Goal: Use online tool/utility: Utilize a website feature to perform a specific function

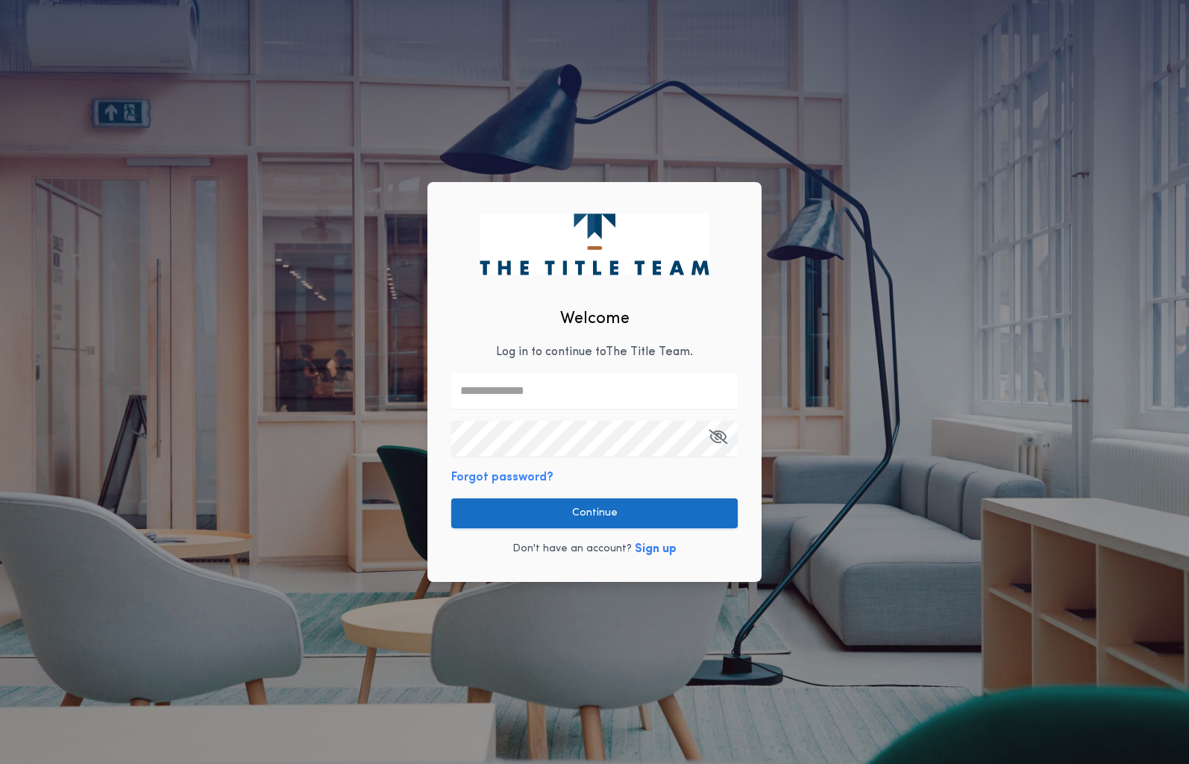
type input "**********"
click at [580, 511] on button "Continue" at bounding box center [594, 513] width 287 height 30
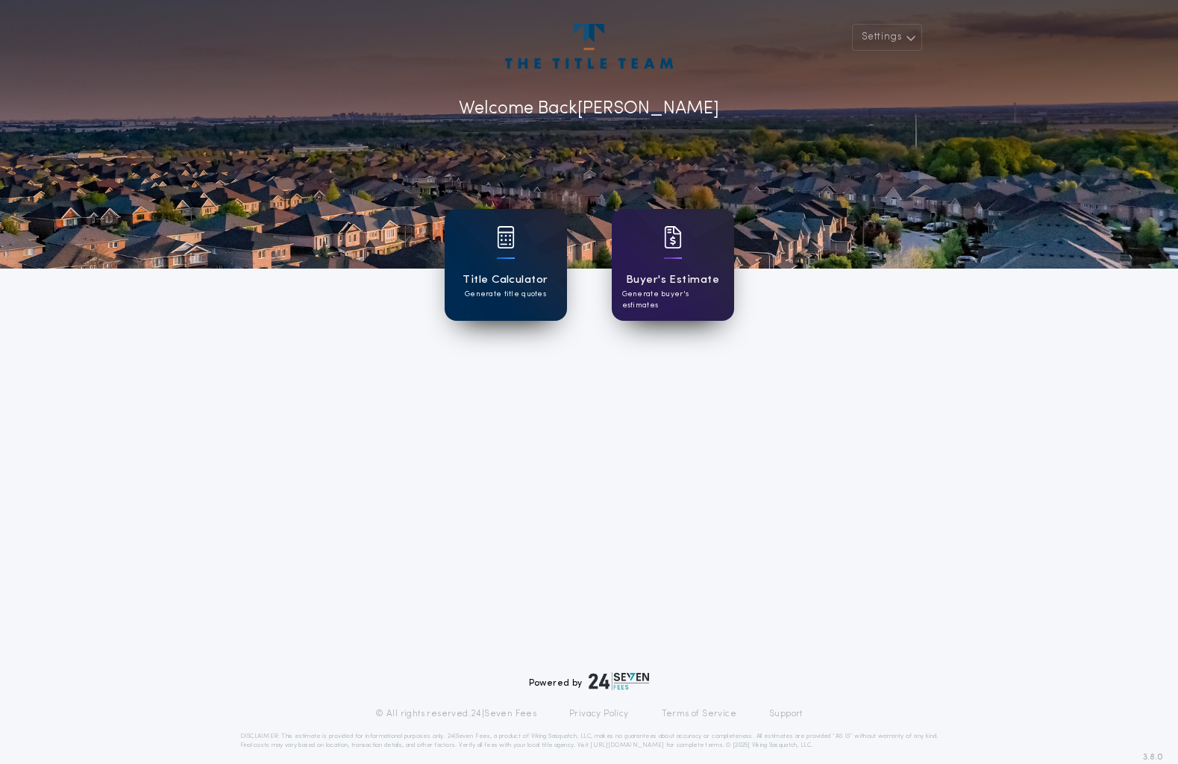
click at [541, 286] on h1 "Title Calculator" at bounding box center [505, 280] width 85 height 17
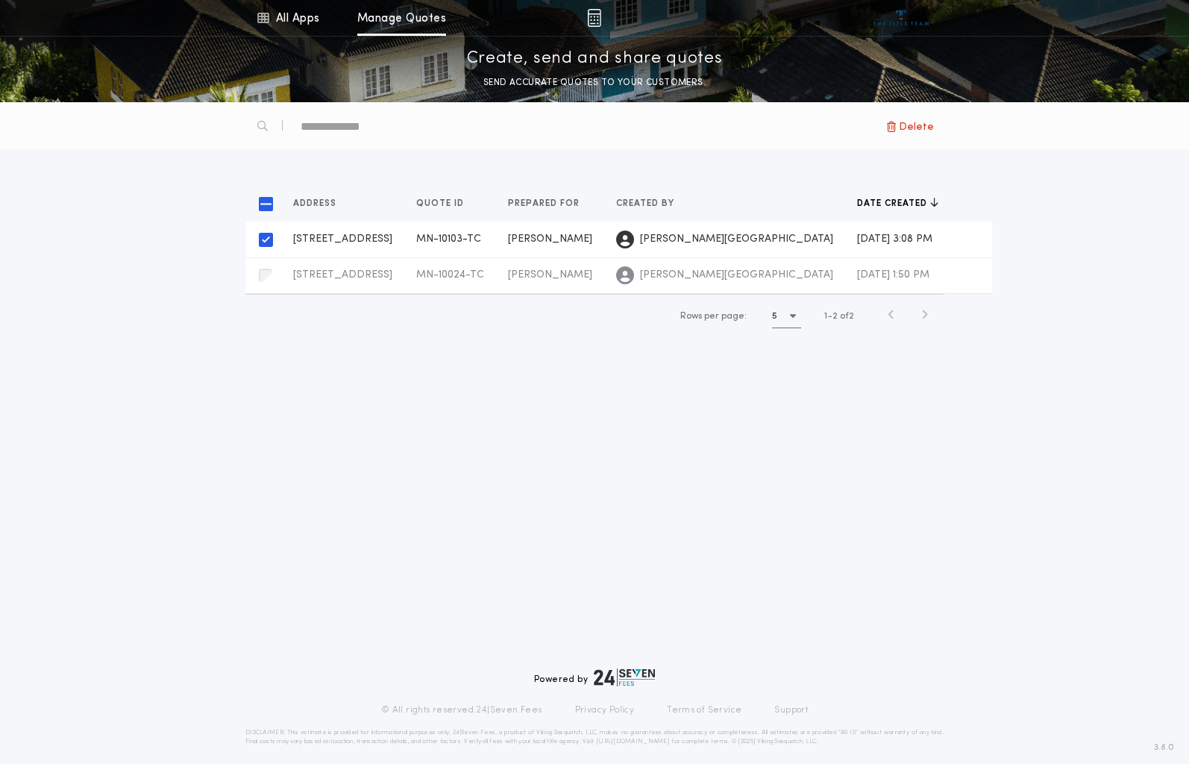
click at [336, 234] on span "[STREET_ADDRESS]" at bounding box center [342, 239] width 99 height 11
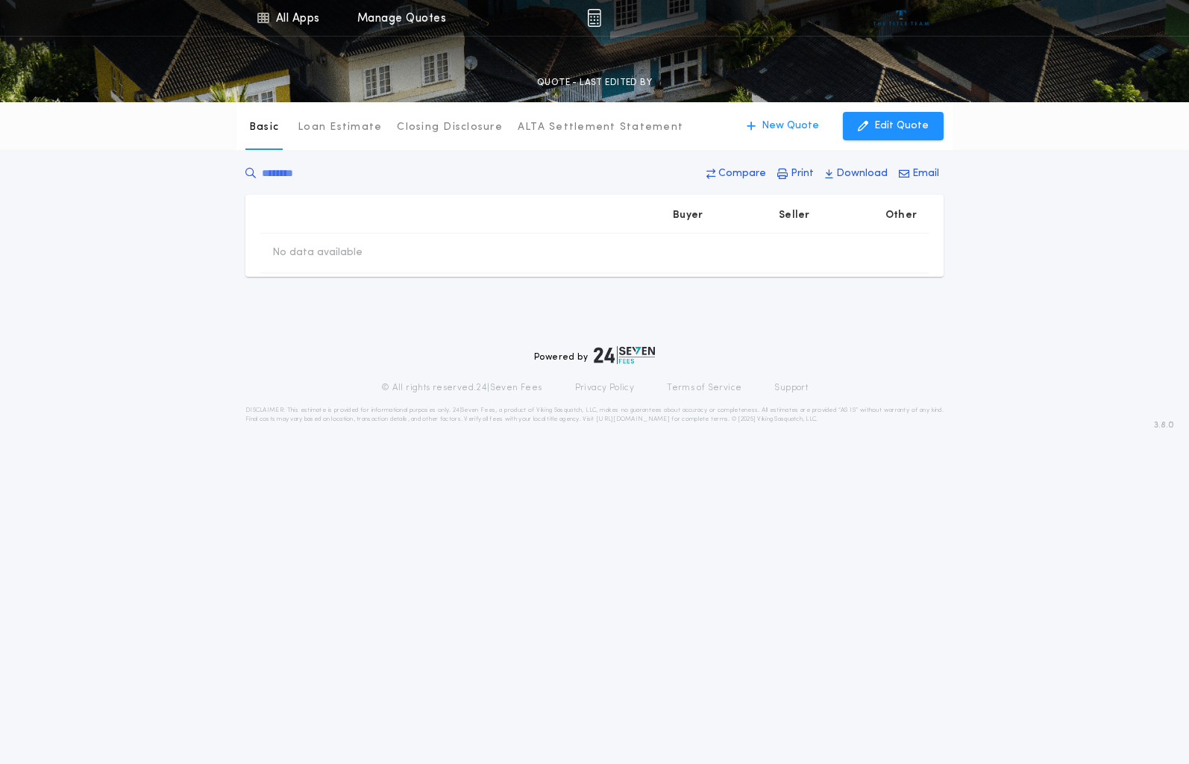
type input "********"
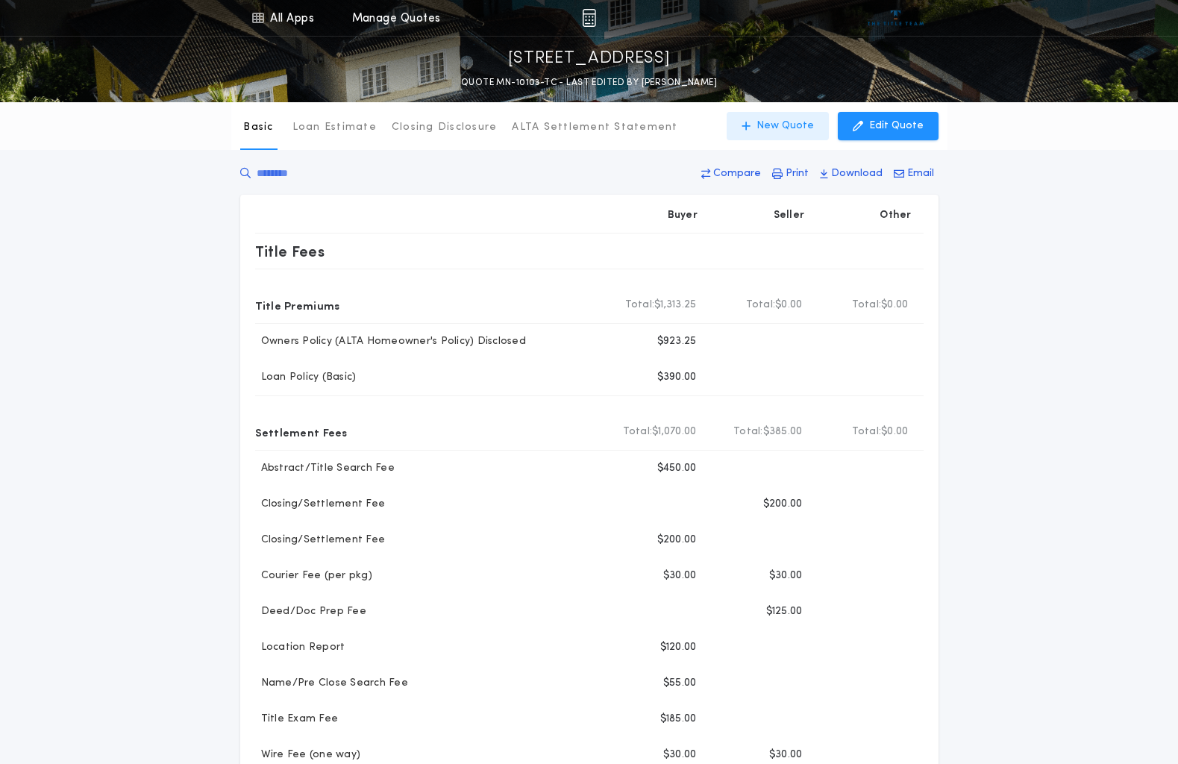
click at [773, 125] on p "New Quote" at bounding box center [785, 126] width 57 height 15
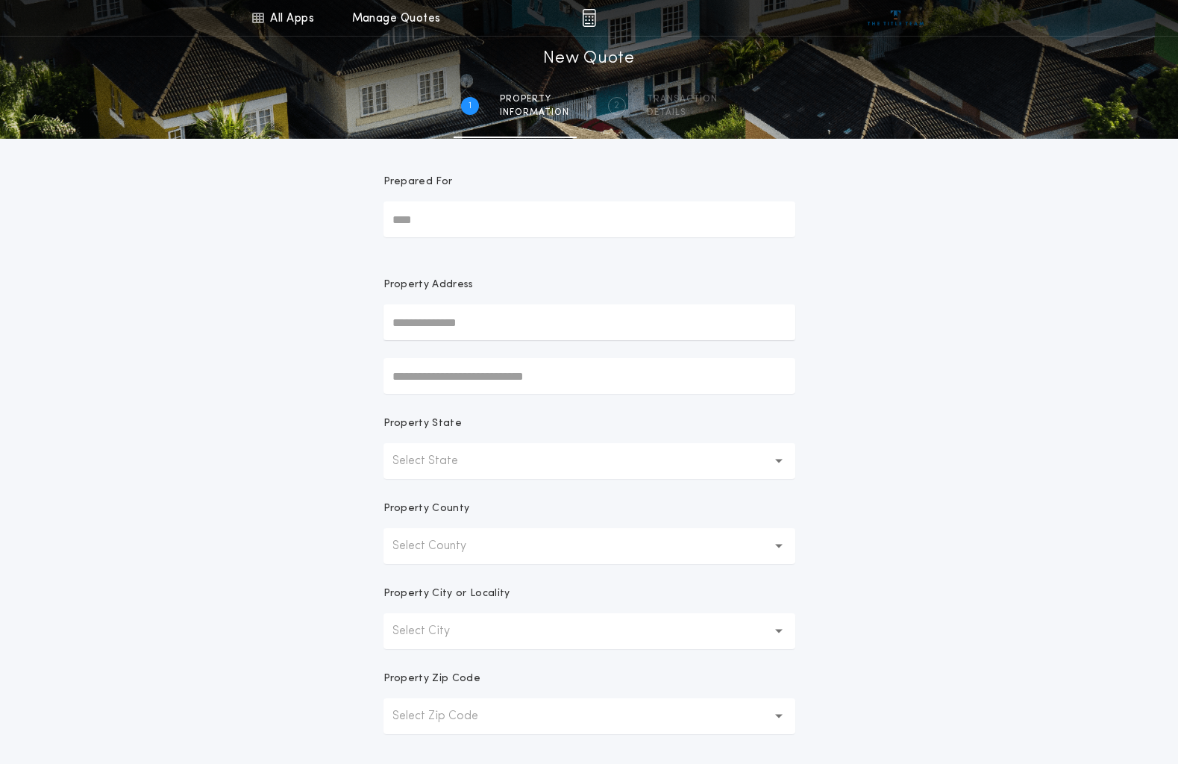
click at [465, 209] on input "Prepared For" at bounding box center [590, 219] width 412 height 36
type input "**********"
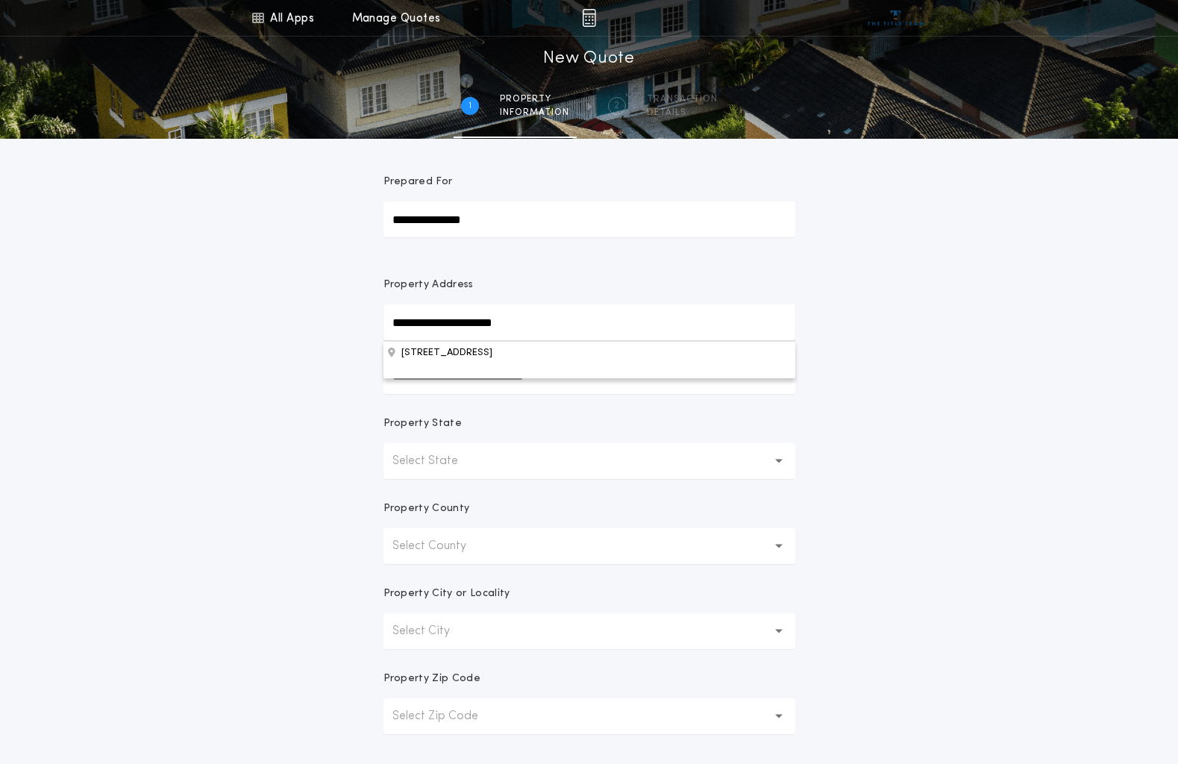
click at [462, 457] on p "Select State" at bounding box center [437, 461] width 90 height 18
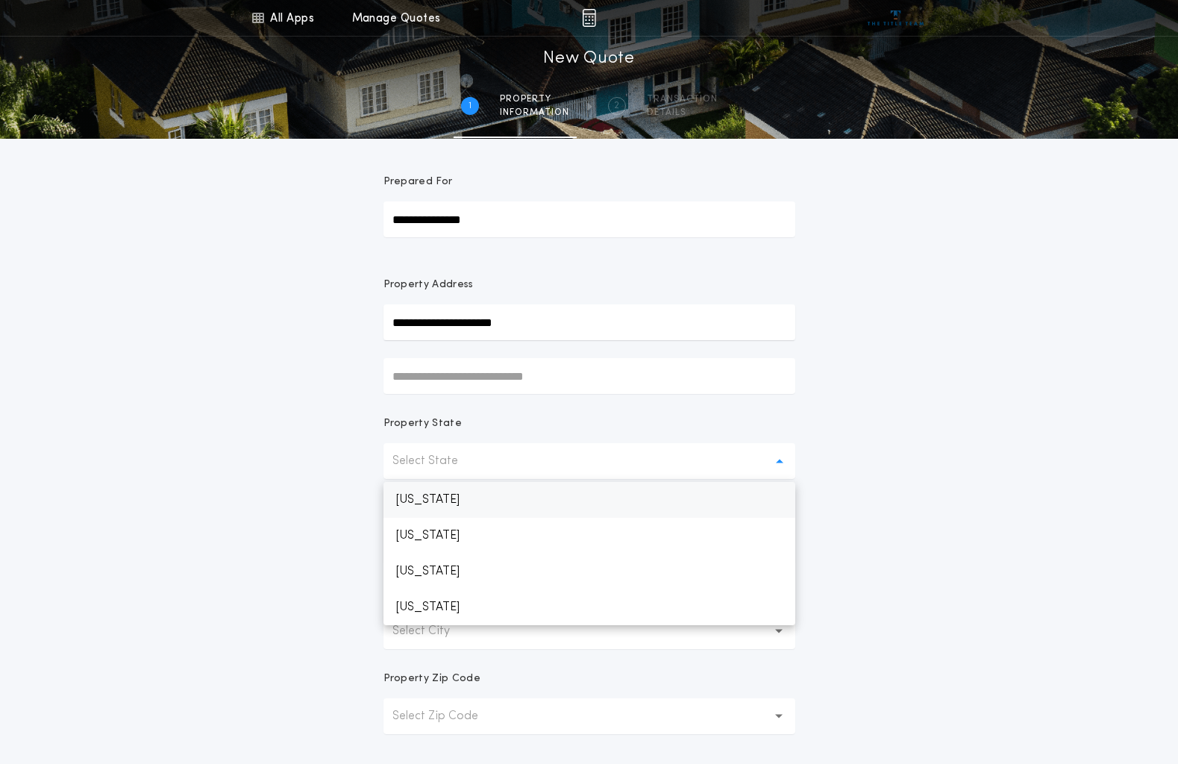
click at [457, 502] on p "[US_STATE]" at bounding box center [590, 500] width 412 height 36
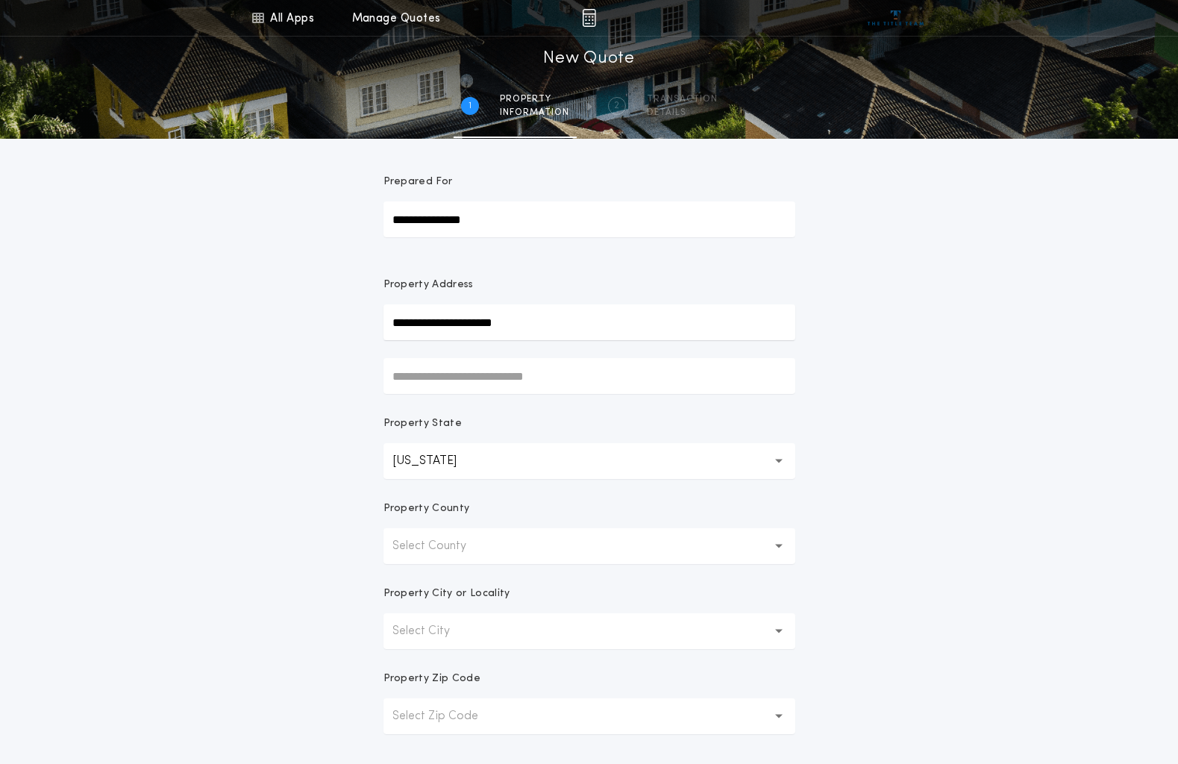
click at [497, 552] on button "Select County" at bounding box center [590, 546] width 412 height 36
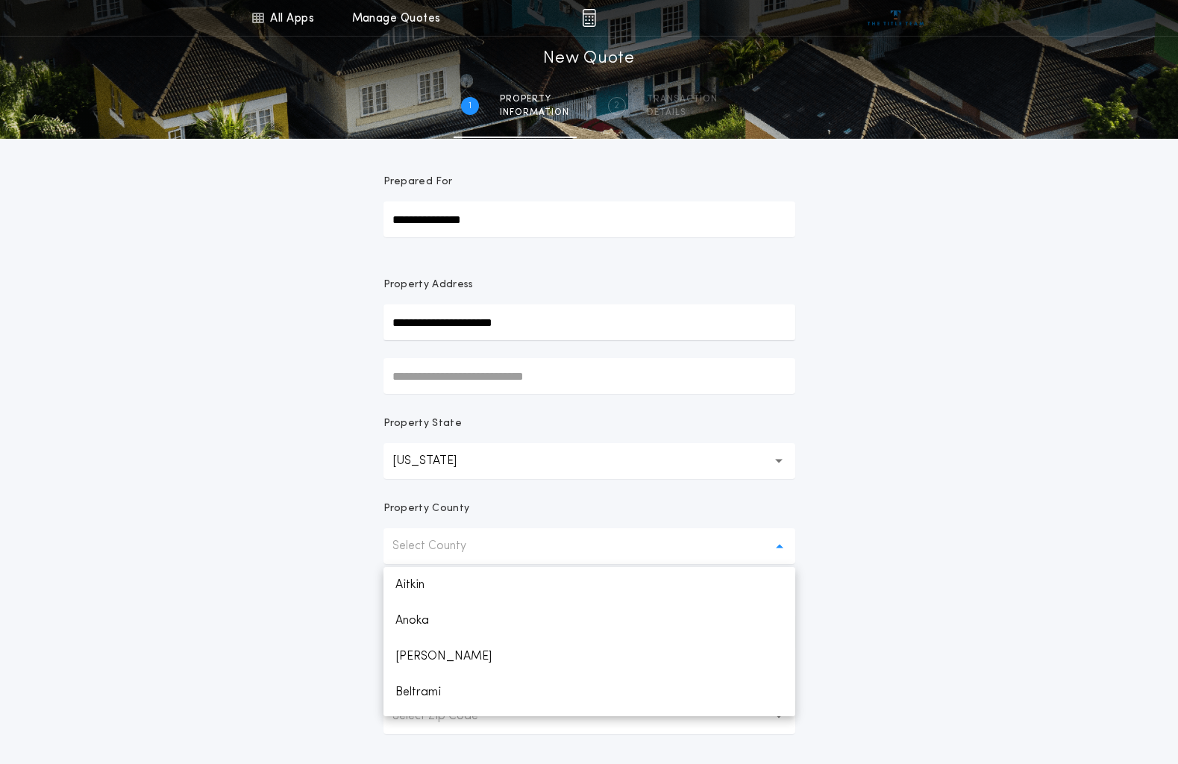
click at [497, 552] on button "Select County" at bounding box center [590, 546] width 412 height 36
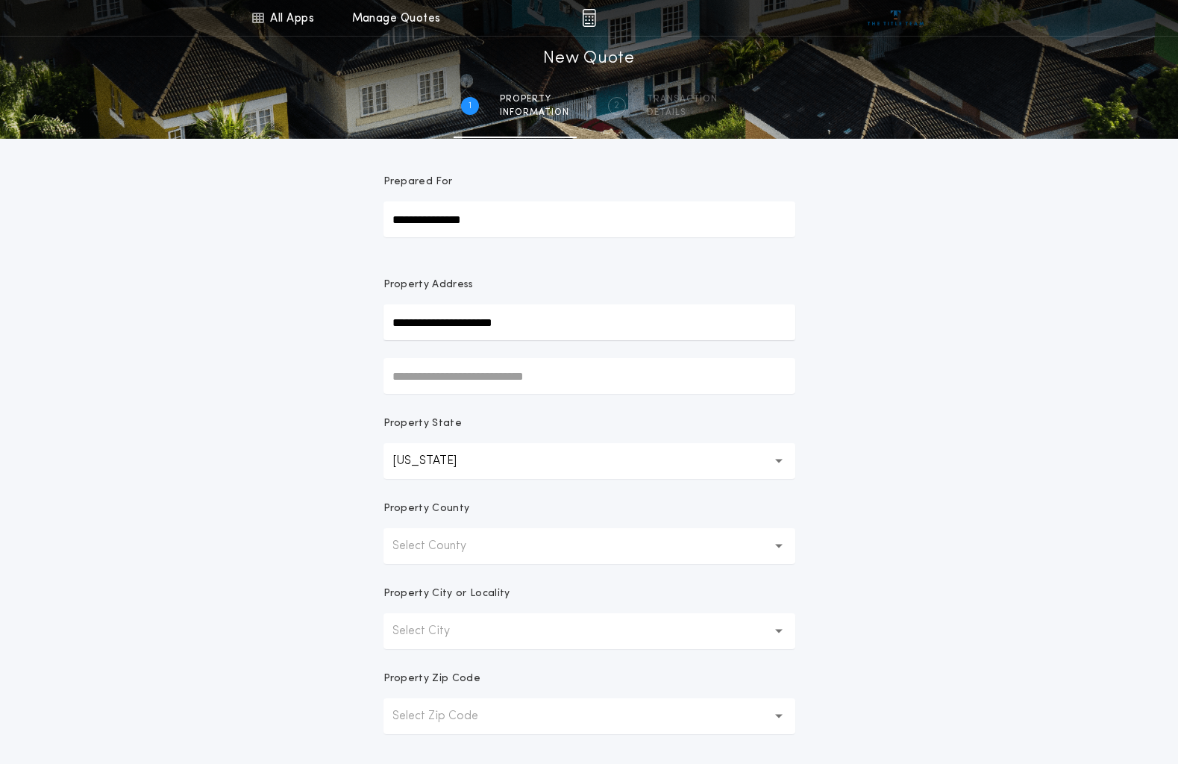
click at [498, 627] on button "Select City" at bounding box center [590, 631] width 412 height 36
click at [933, 572] on div "**********" at bounding box center [589, 426] width 1178 height 853
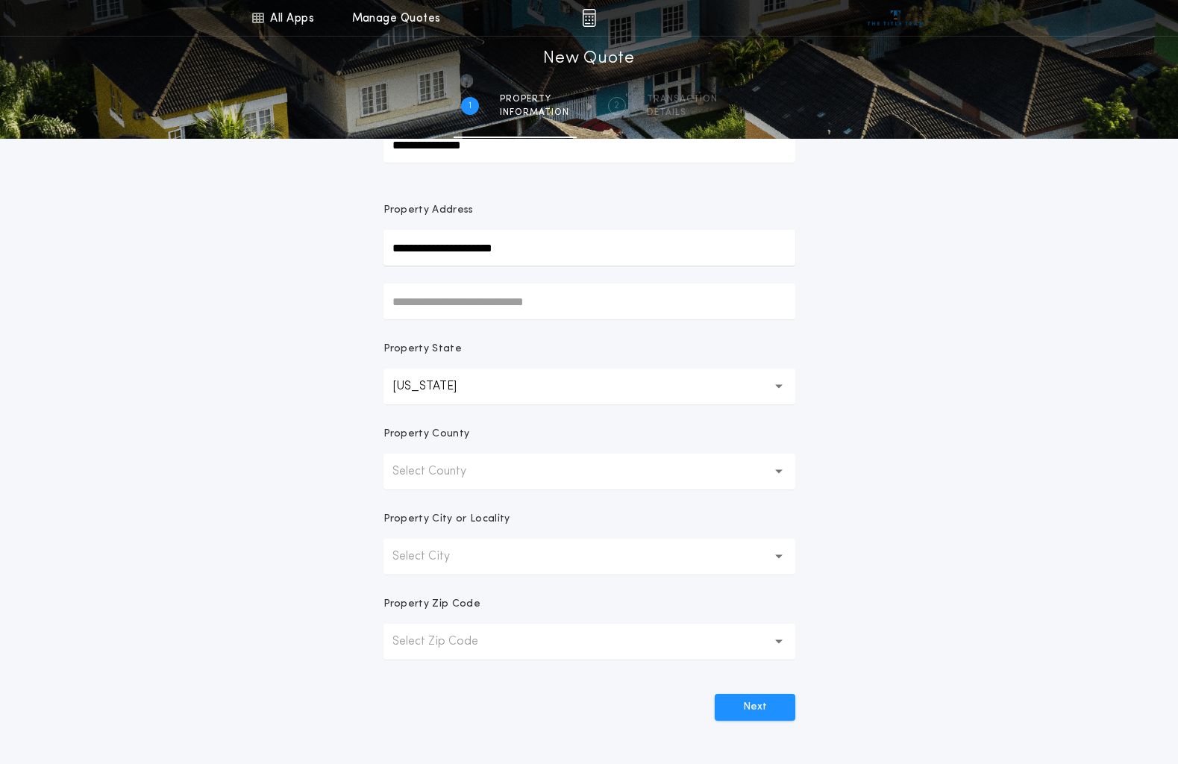
click at [638, 645] on button "Select Zip Code" at bounding box center [590, 642] width 412 height 36
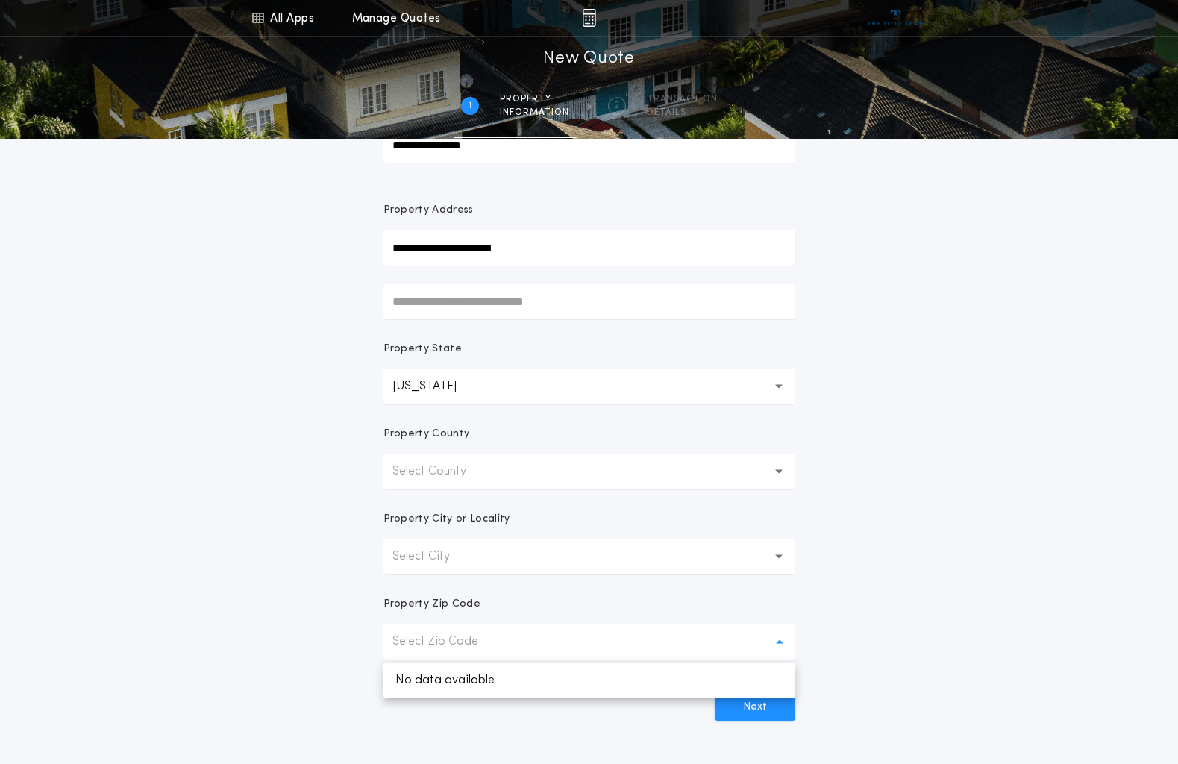
click at [638, 645] on button "Select Zip Code" at bounding box center [590, 642] width 412 height 36
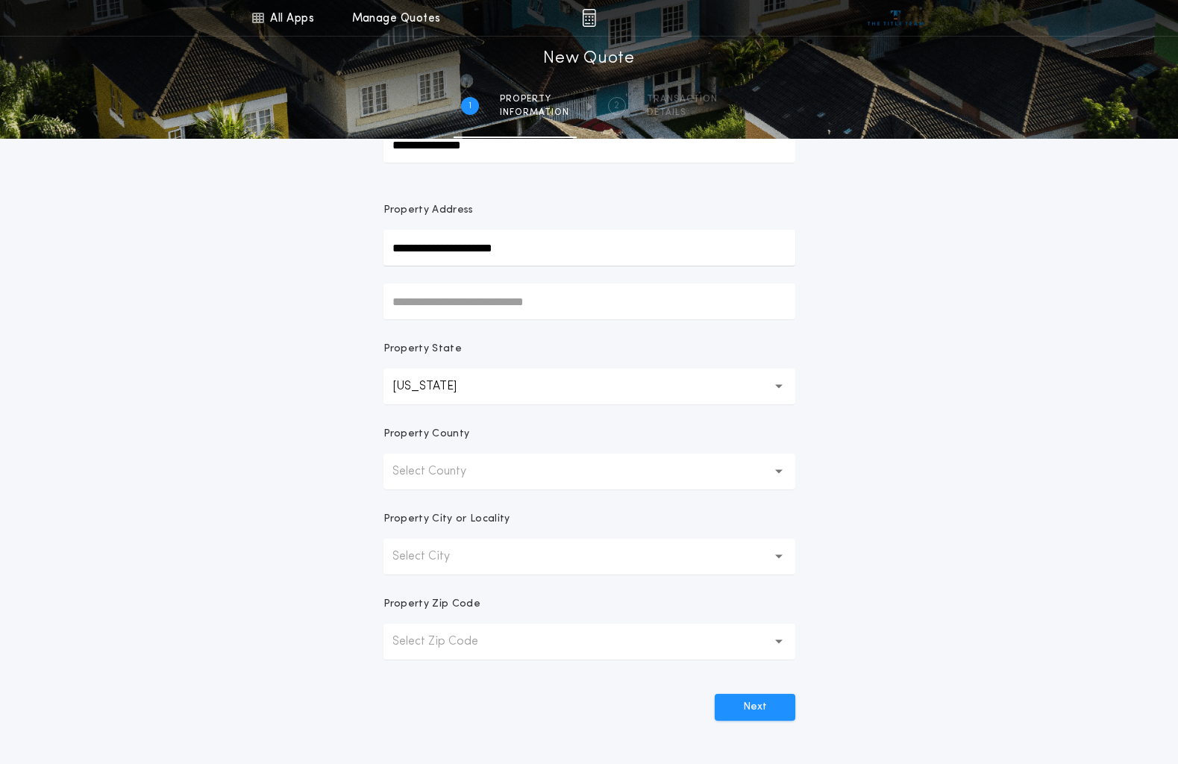
click at [783, 556] on icon "button" at bounding box center [779, 556] width 8 height 5
click at [636, 557] on button "Select City" at bounding box center [590, 557] width 412 height 36
click at [533, 475] on button "Select County" at bounding box center [590, 472] width 412 height 36
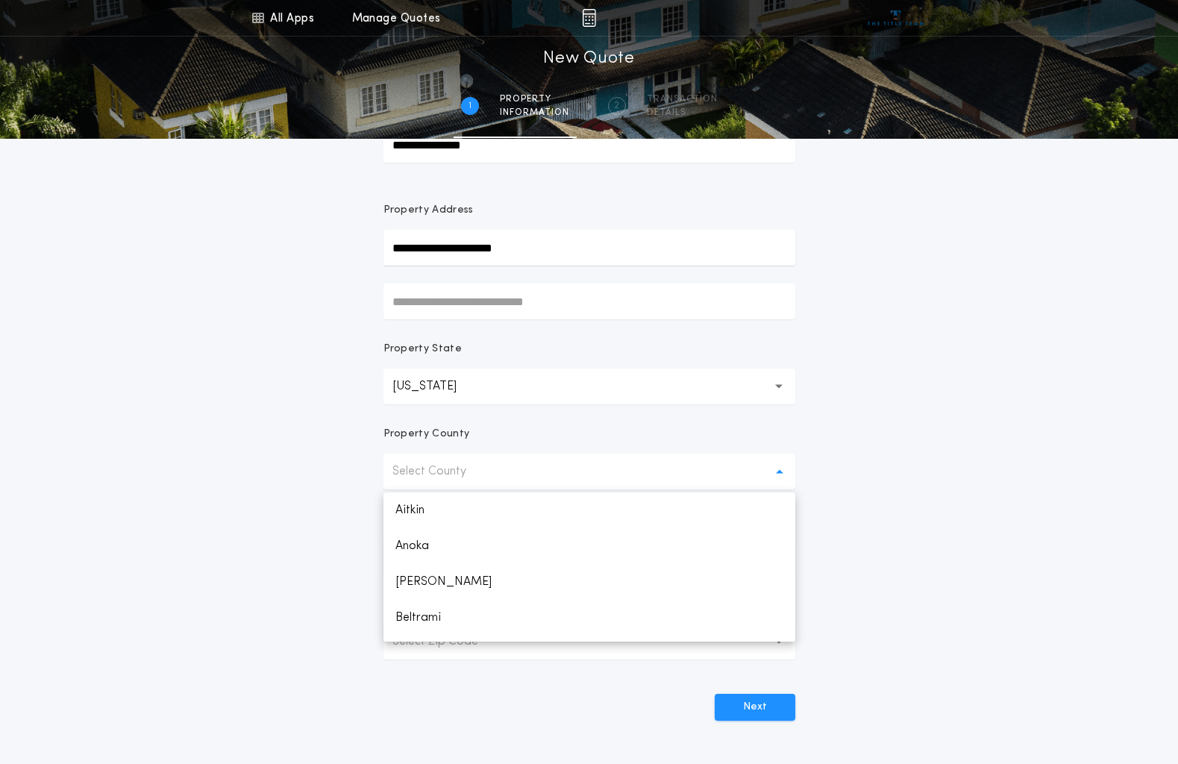
click at [533, 475] on button "Select County" at bounding box center [590, 472] width 412 height 36
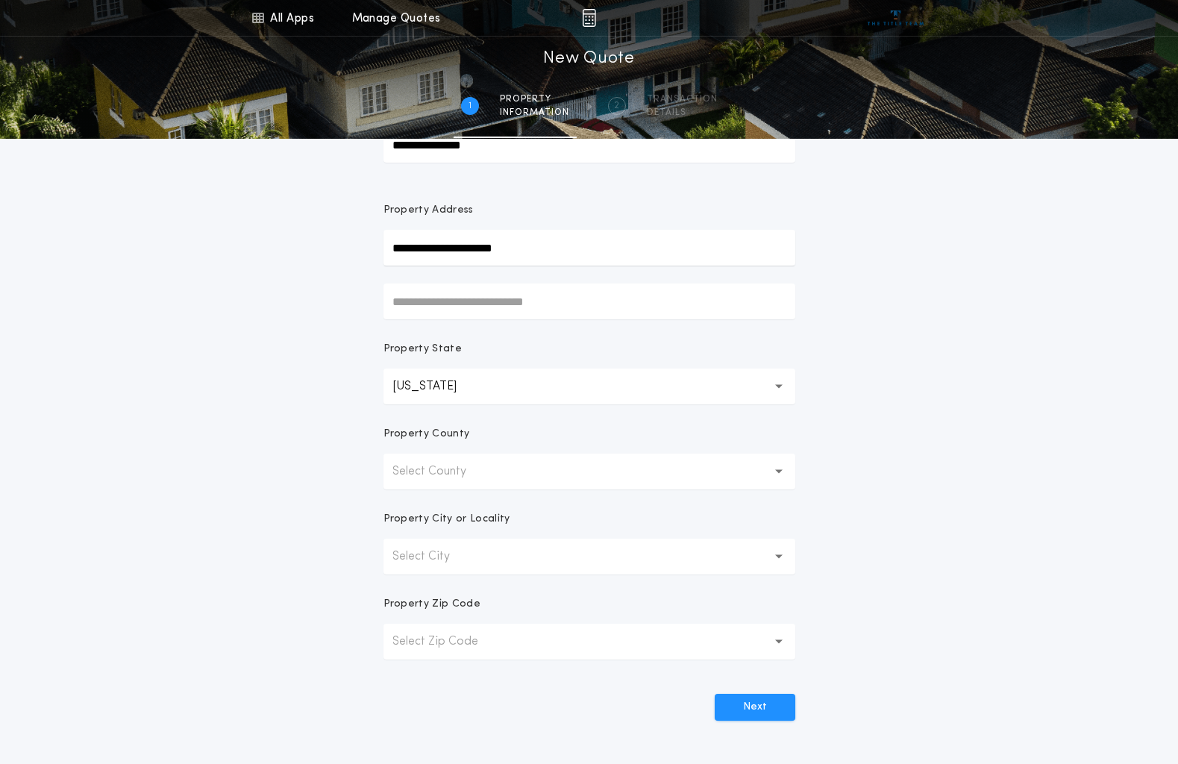
click at [495, 473] on button "Select County" at bounding box center [590, 472] width 412 height 36
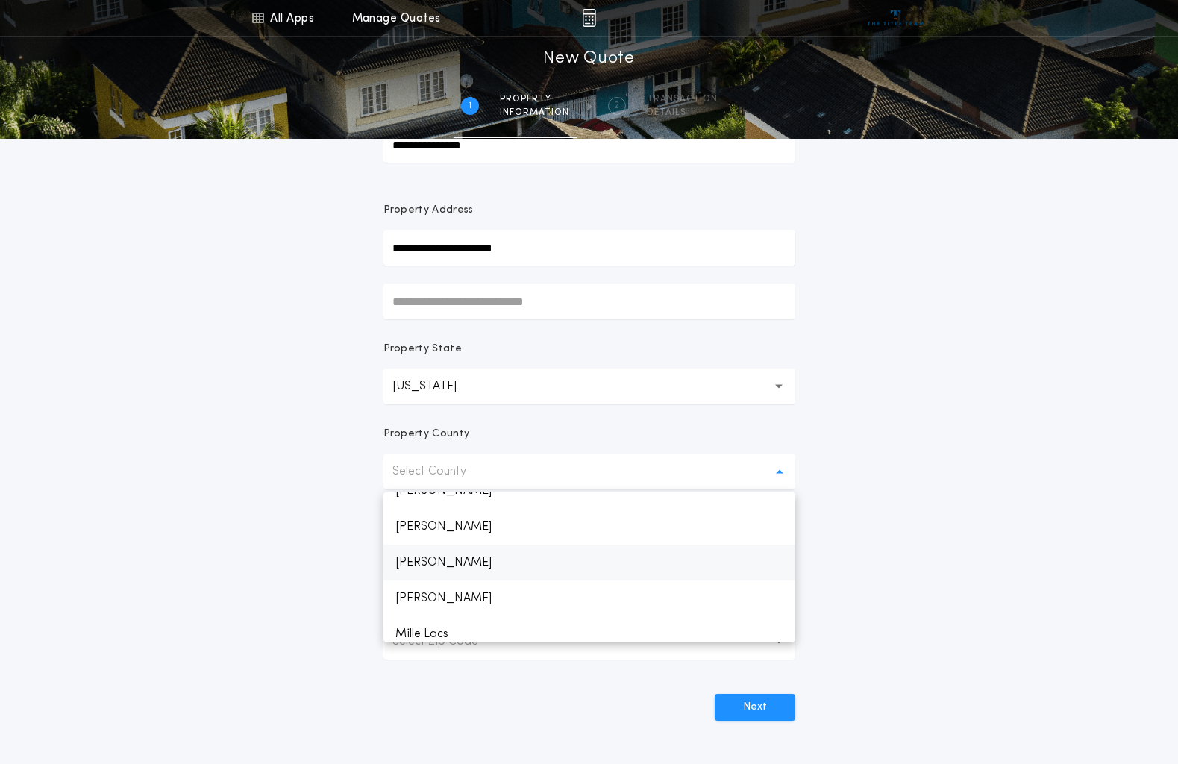
scroll to position [1485, 0]
click at [495, 527] on p "Mahnomen" at bounding box center [590, 530] width 412 height 36
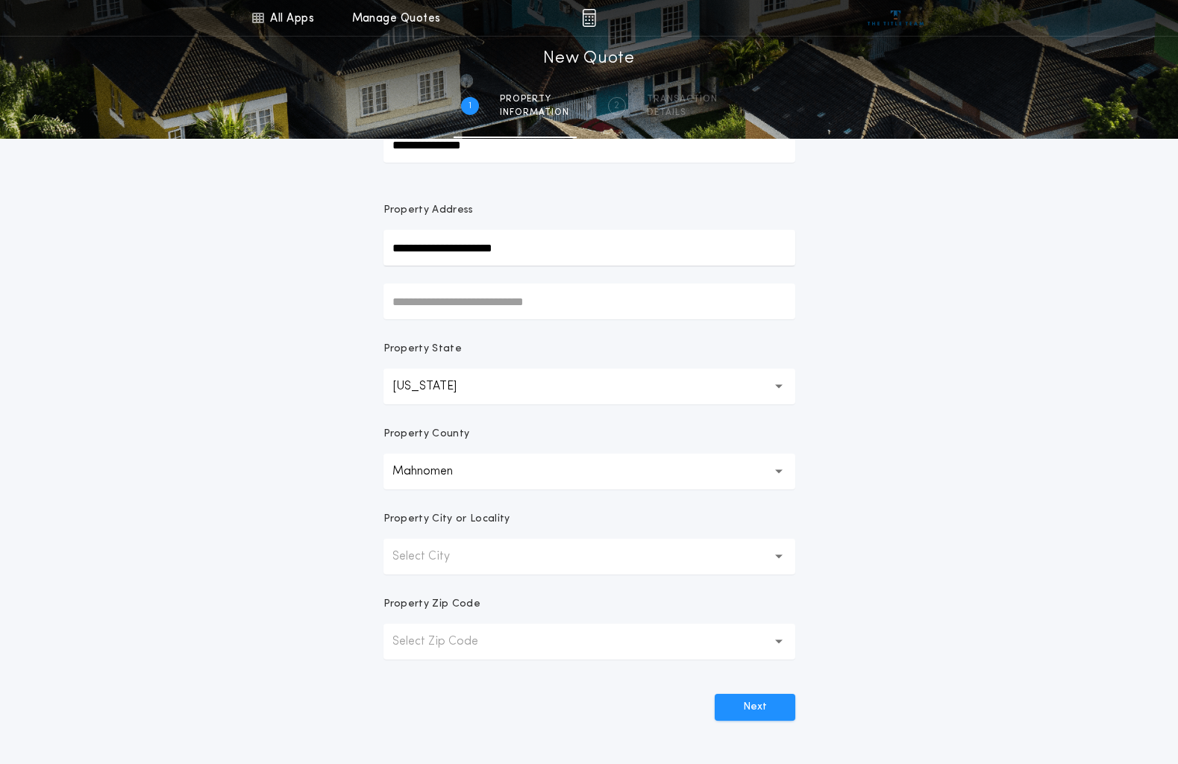
click at [484, 559] on button "Select City" at bounding box center [590, 557] width 412 height 36
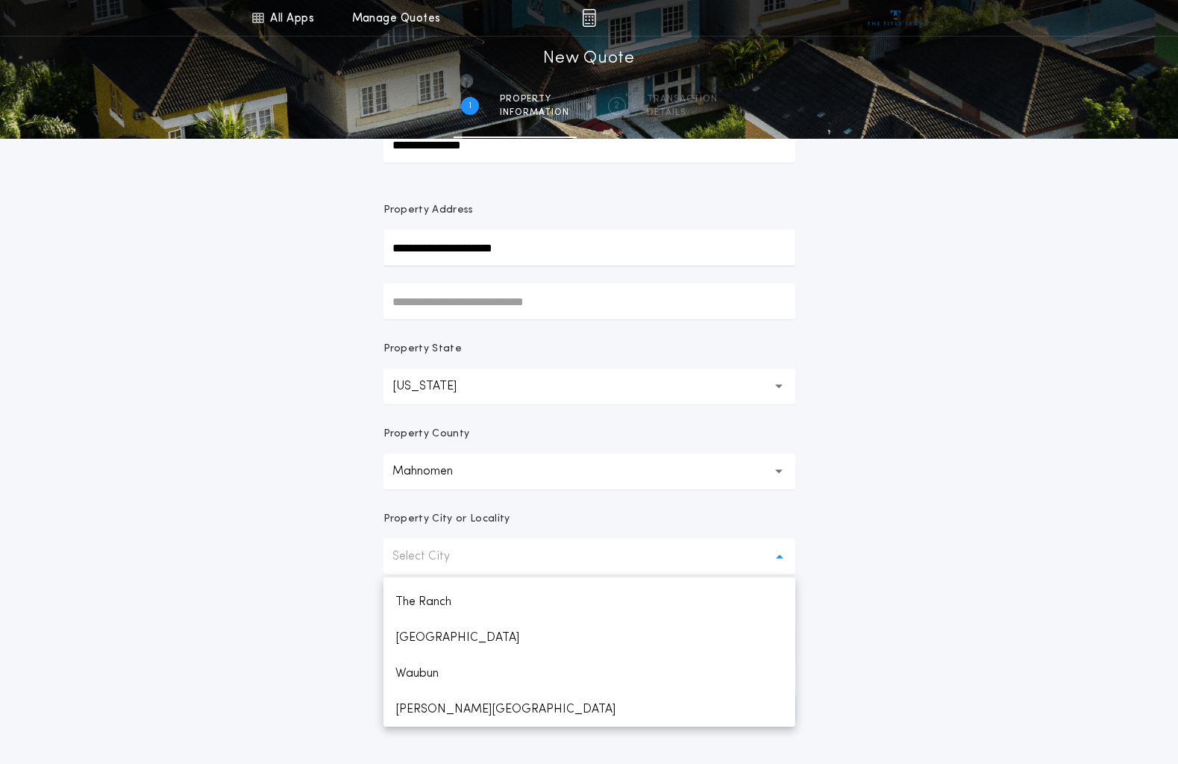
scroll to position [316, 0]
click at [426, 669] on p "Waubun" at bounding box center [590, 673] width 412 height 36
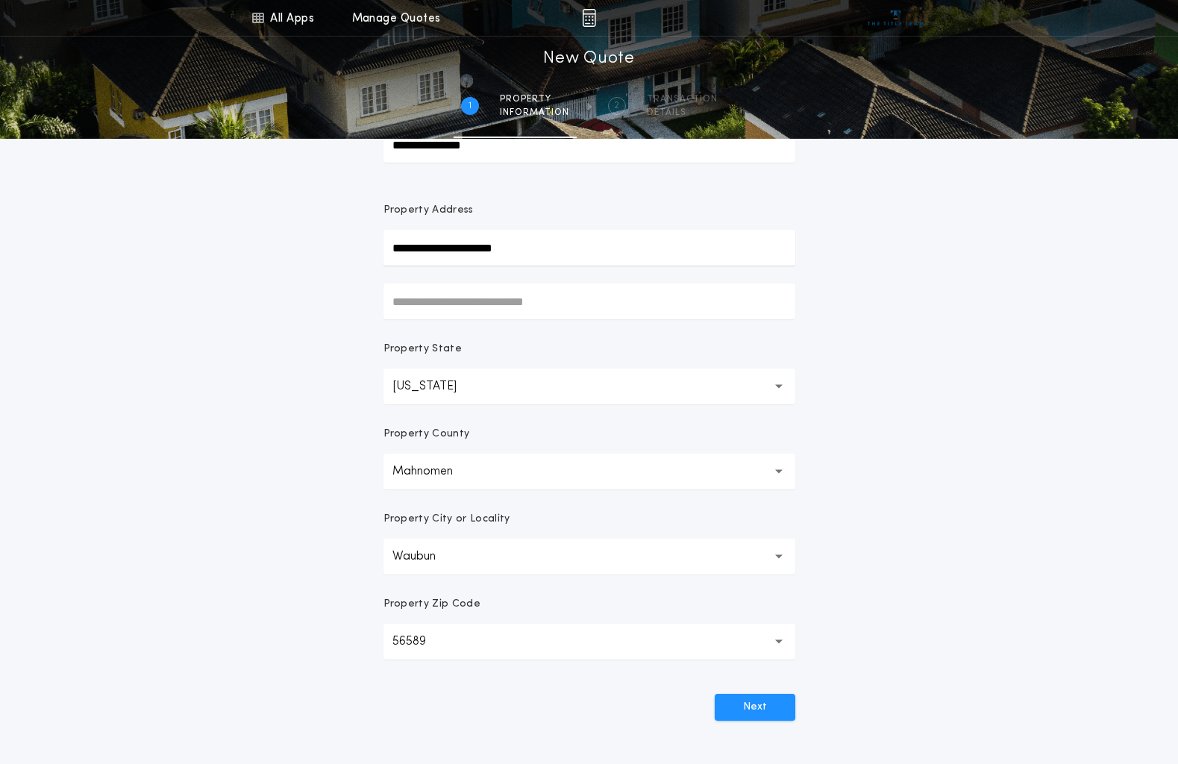
click at [985, 571] on div "**********" at bounding box center [589, 351] width 1178 height 853
click at [743, 710] on button "Next" at bounding box center [755, 707] width 81 height 27
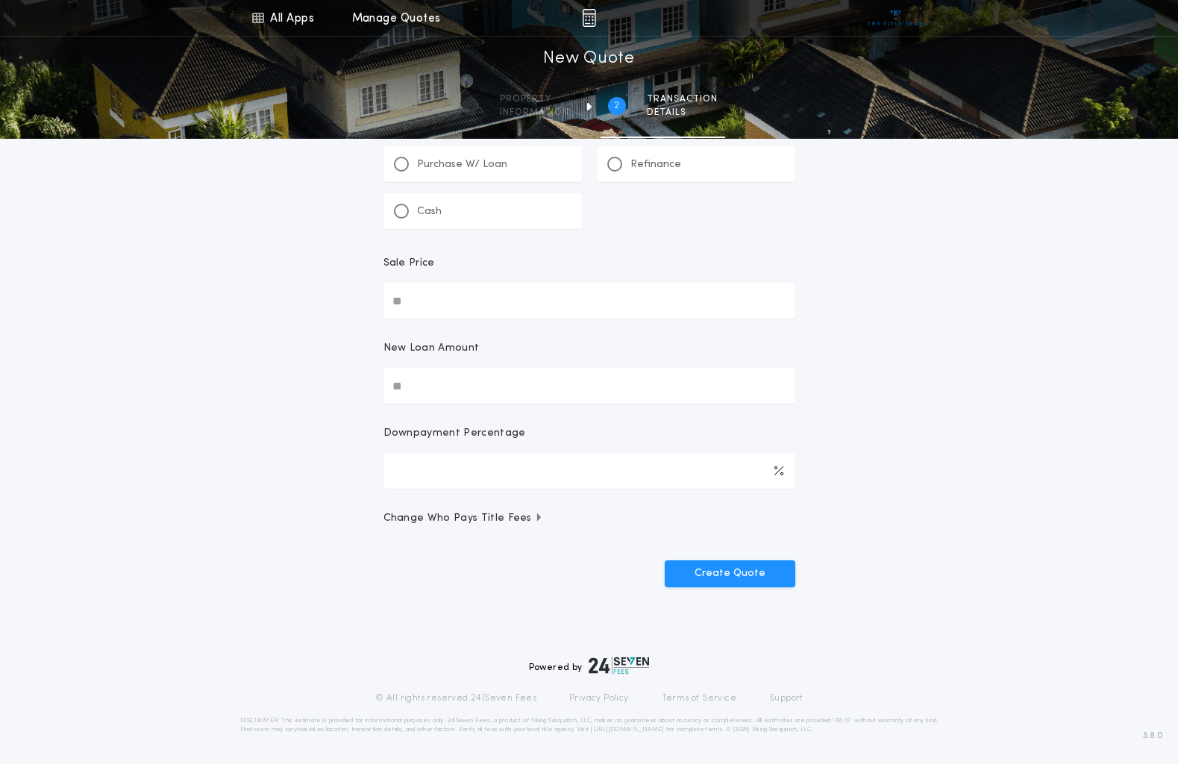
scroll to position [58, 0]
click at [612, 163] on div at bounding box center [614, 163] width 7 height 7
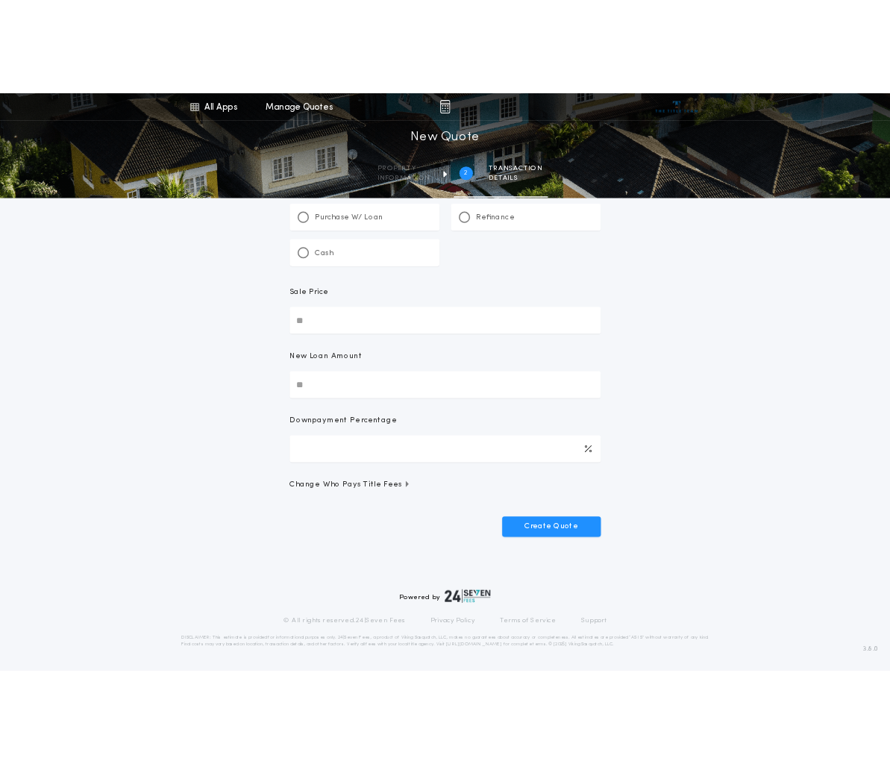
scroll to position [0, 0]
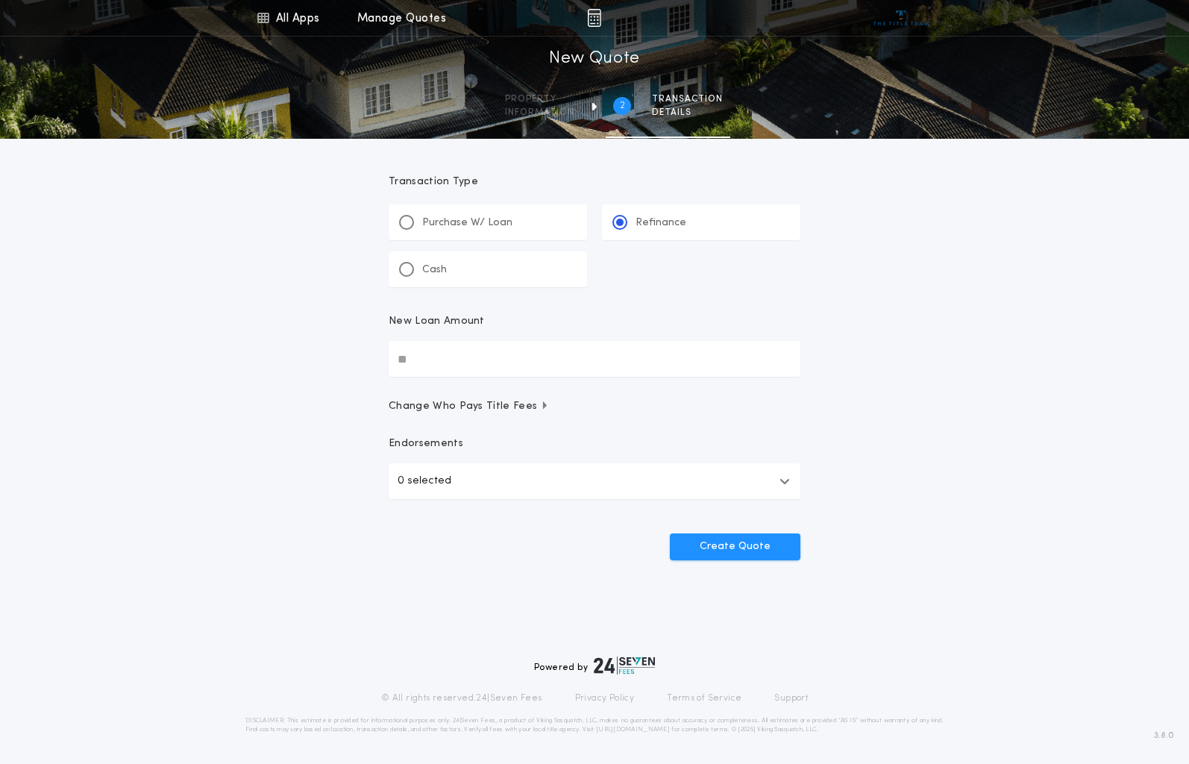
click at [422, 364] on input "New Loan Amount" at bounding box center [595, 359] width 412 height 36
type input "********"
click at [772, 552] on button "Create Quote" at bounding box center [735, 546] width 131 height 27
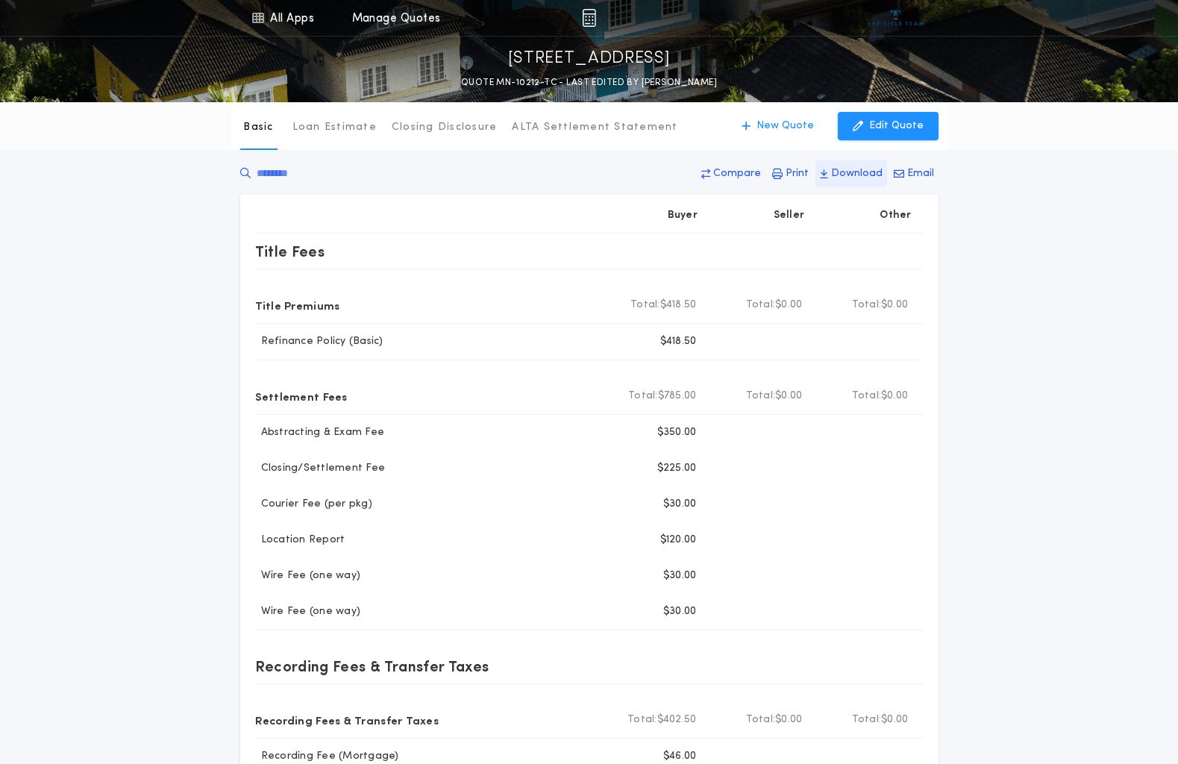
click at [844, 172] on p "Download" at bounding box center [856, 173] width 51 height 15
